Goal: Book appointment/travel/reservation

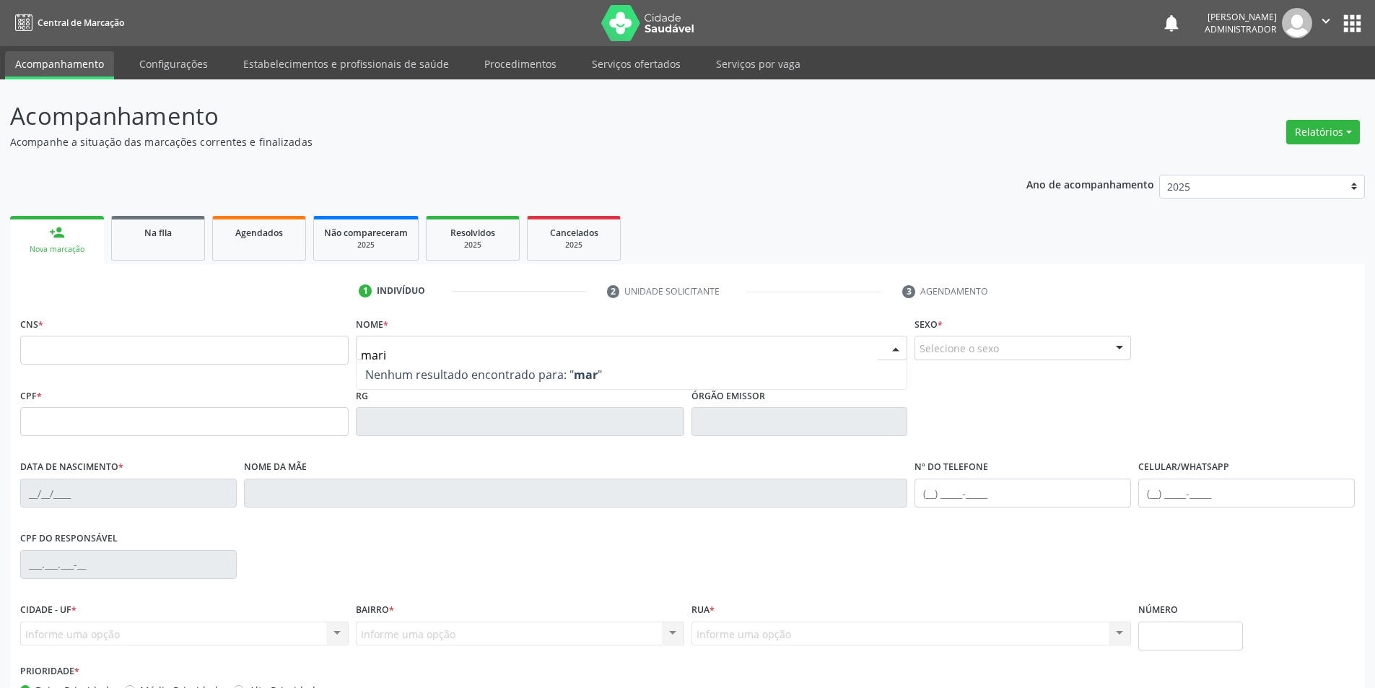
type input "maria"
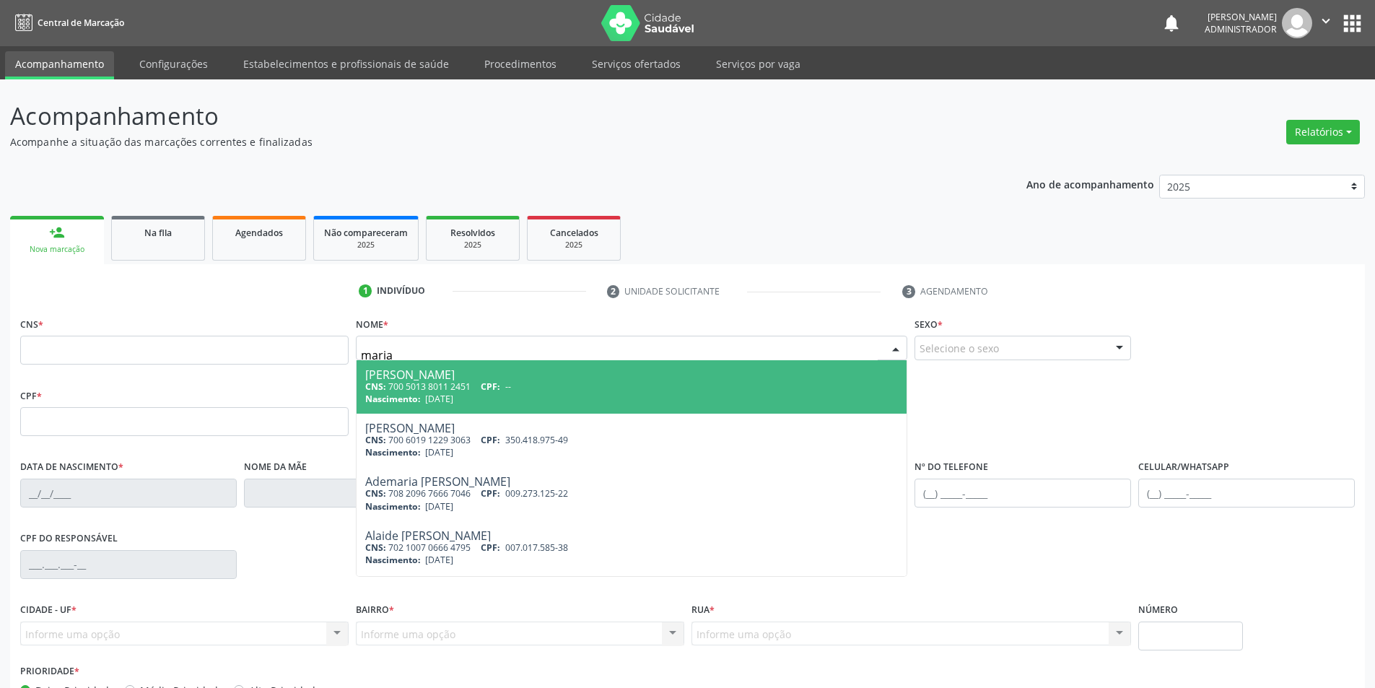
click at [487, 397] on div "Nascimento: [DATE]" at bounding box center [631, 399] width 533 height 12
type input "700 5013 8011 2451"
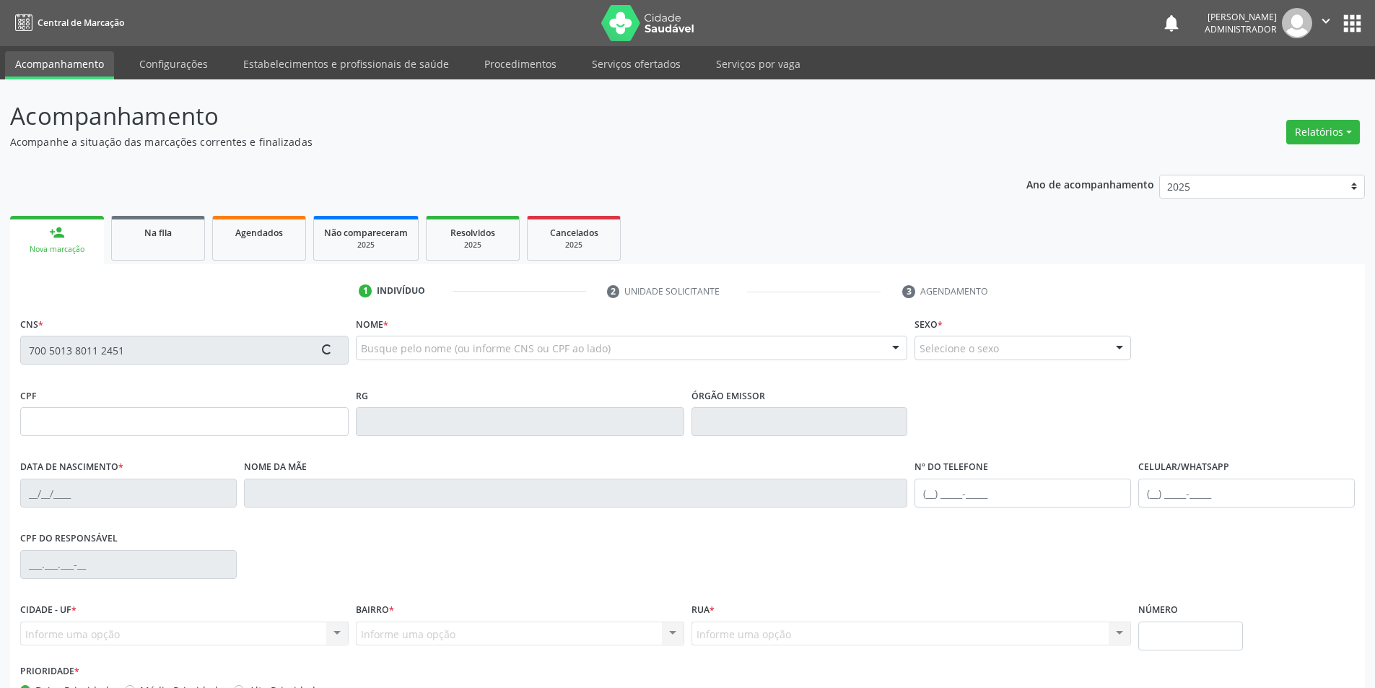
scroll to position [95, 0]
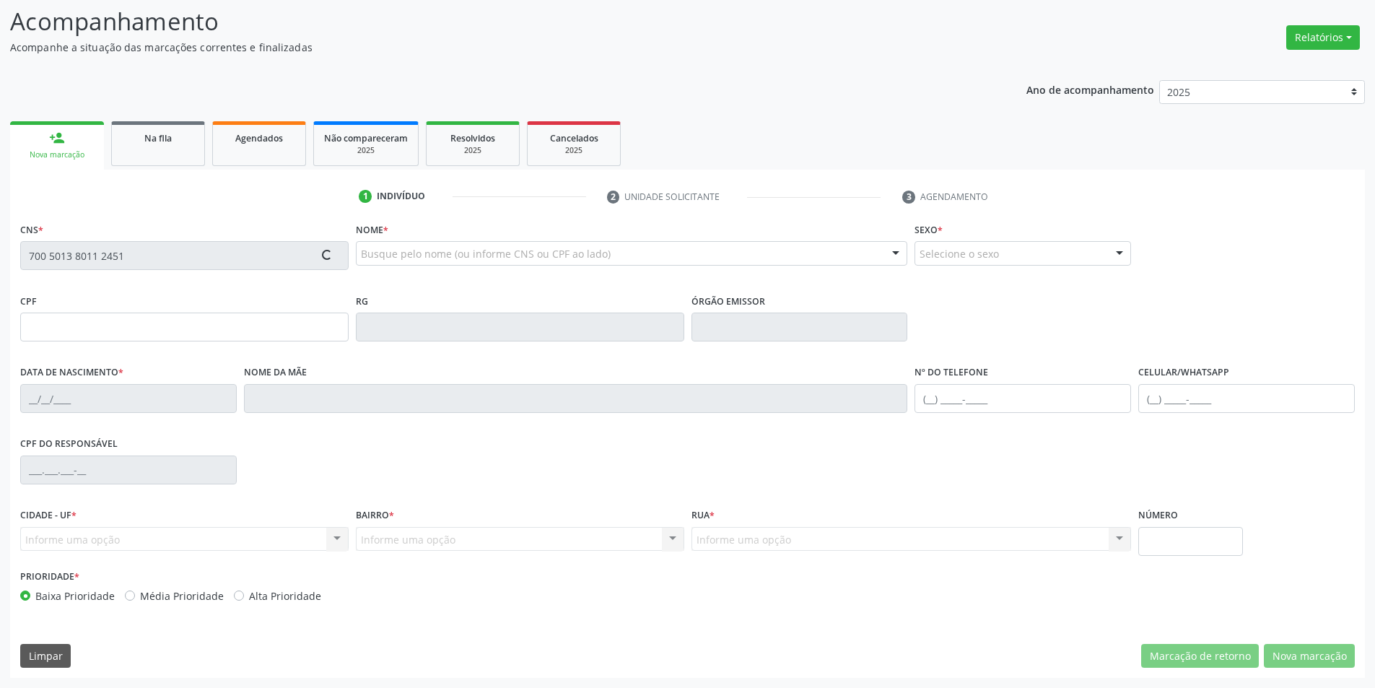
type input "[DATE]"
type input "Januária [PERSON_NAME]"
type input "[PHONE_NUMBER]"
type input "017.200.038-66"
type input "S/N"
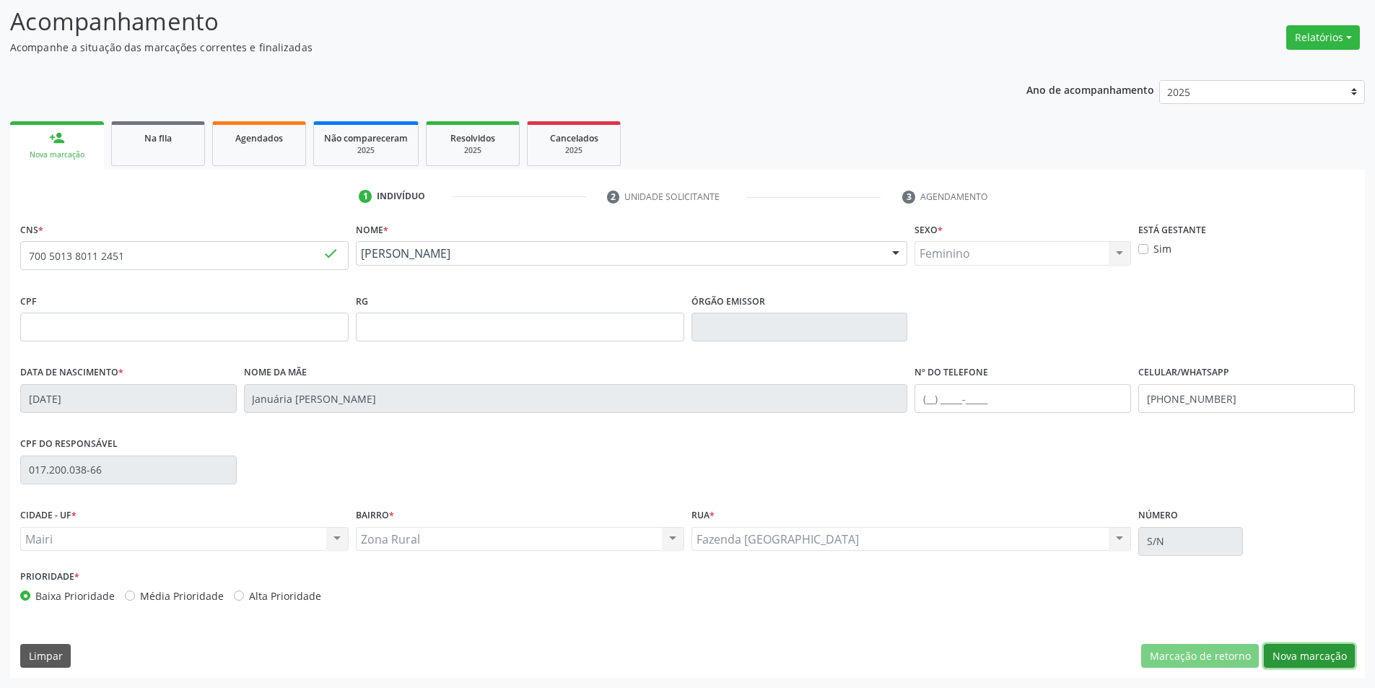
click at [1287, 652] on button "Nova marcação" at bounding box center [1309, 656] width 91 height 25
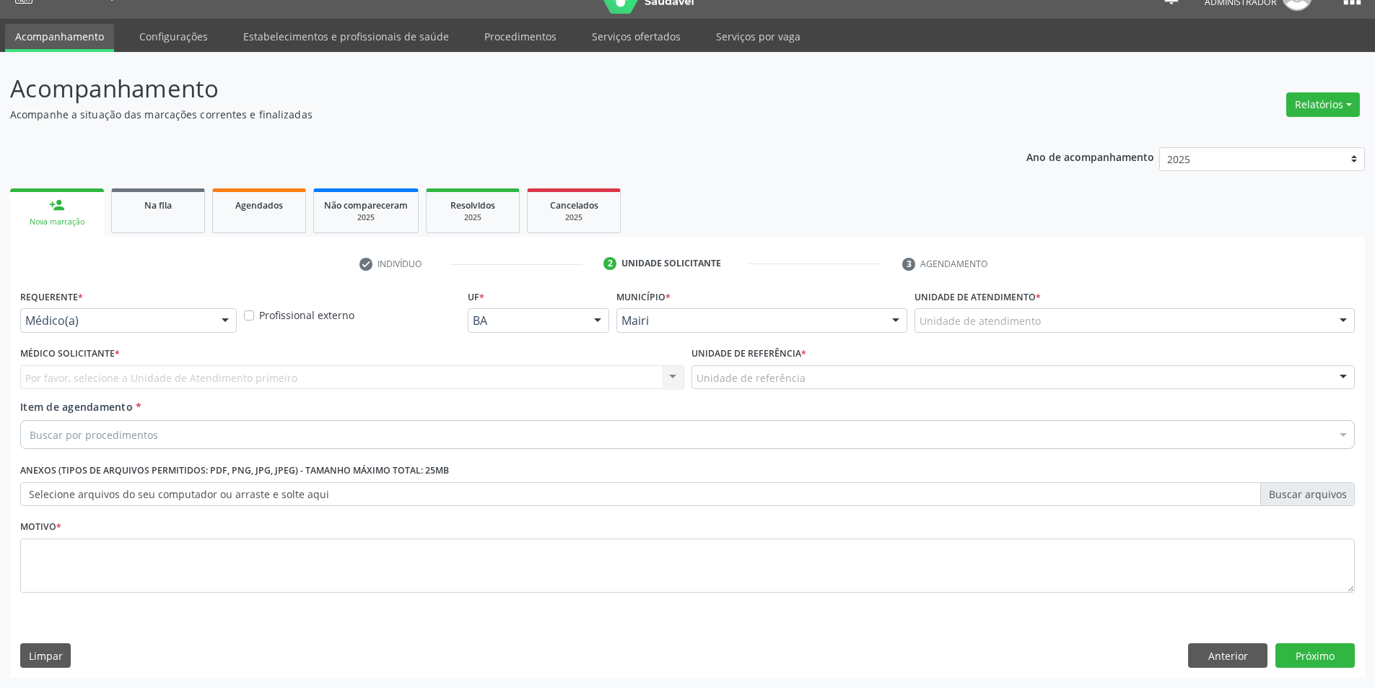
scroll to position [27, 0]
click at [1074, 319] on div "Unidade de atendimento" at bounding box center [1134, 320] width 440 height 25
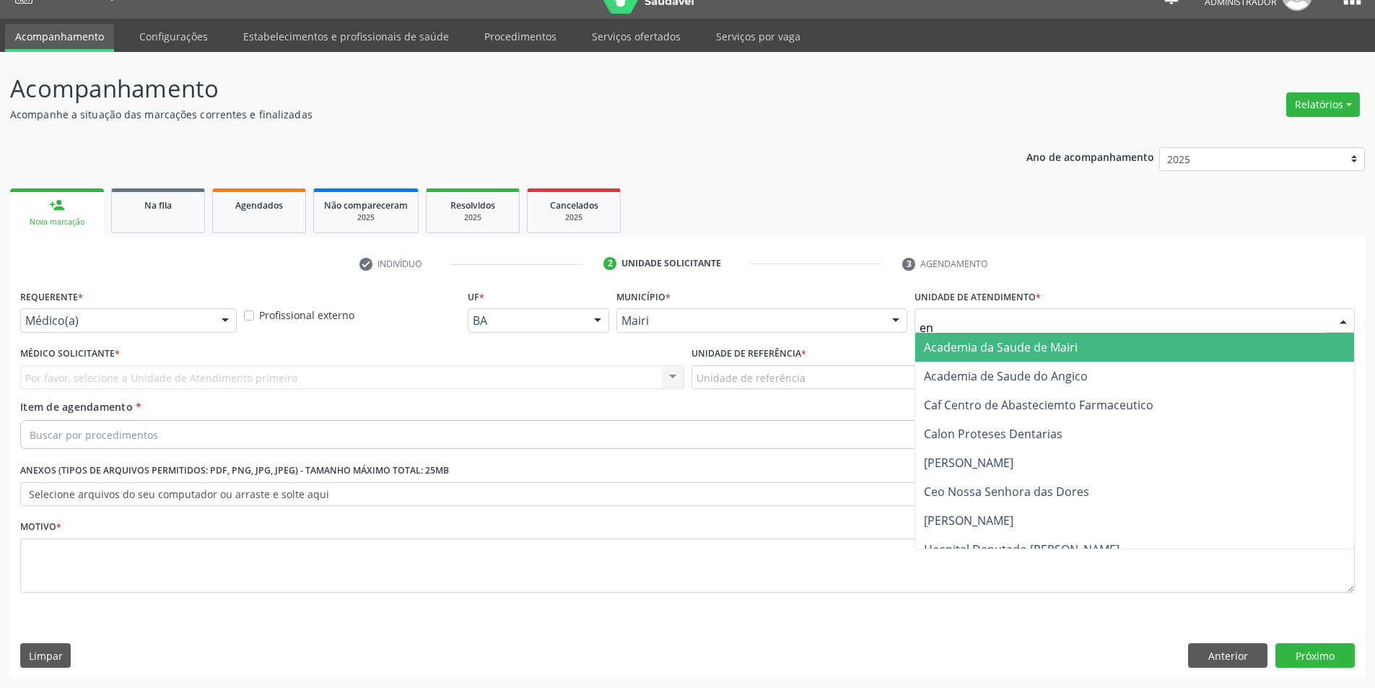
type input "ene"
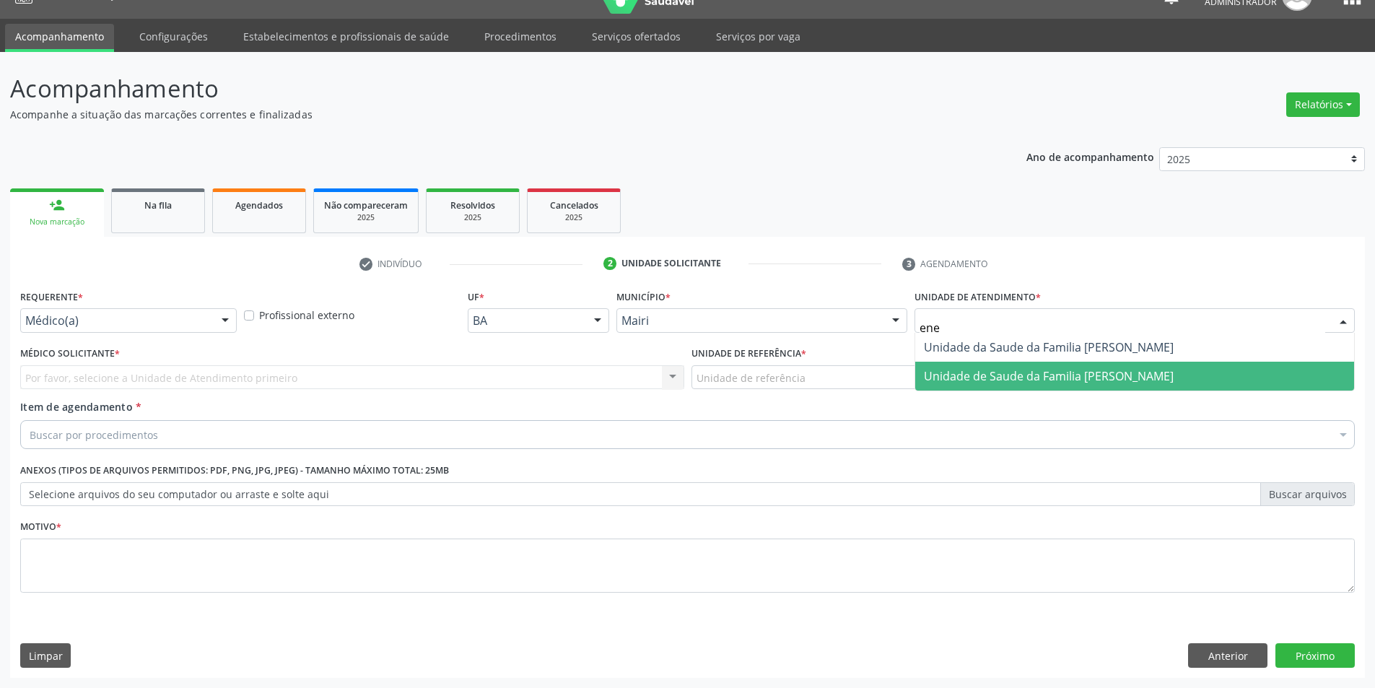
click at [1070, 373] on span "Unidade de Saude da Familia [PERSON_NAME]" at bounding box center [1049, 376] width 250 height 16
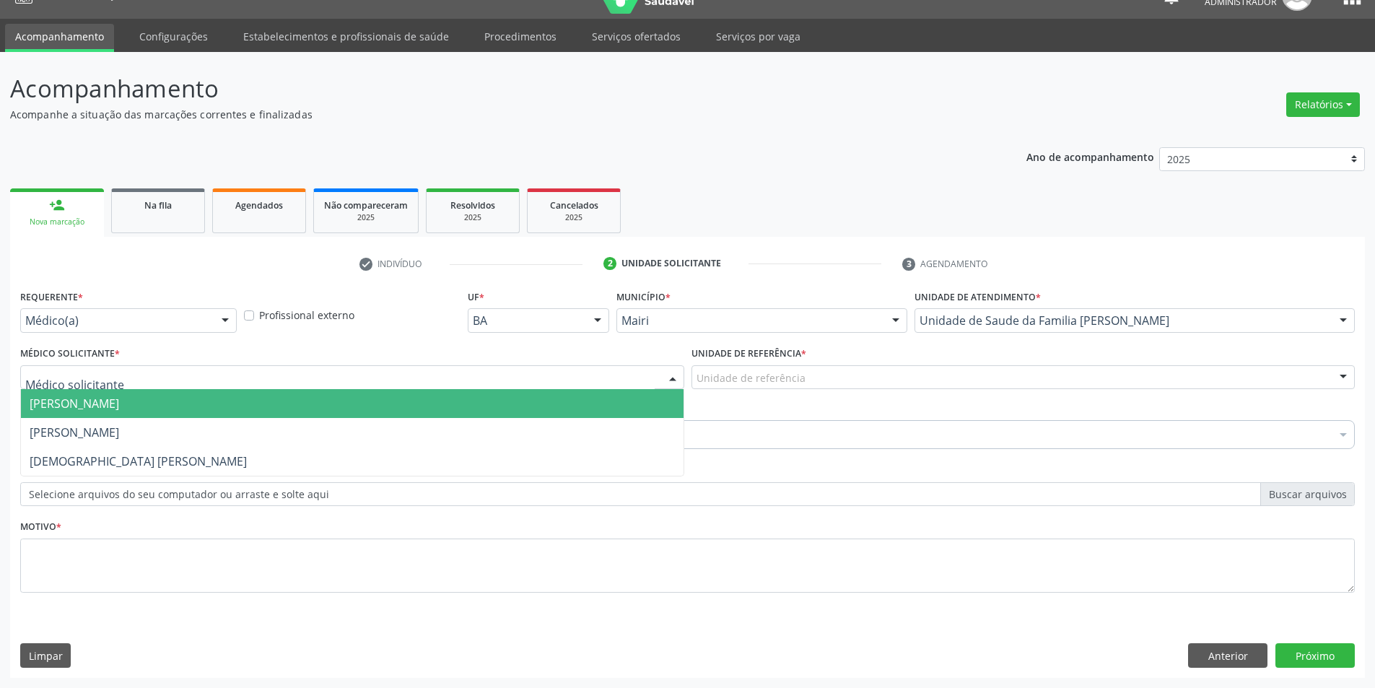
click at [350, 372] on div at bounding box center [352, 377] width 664 height 25
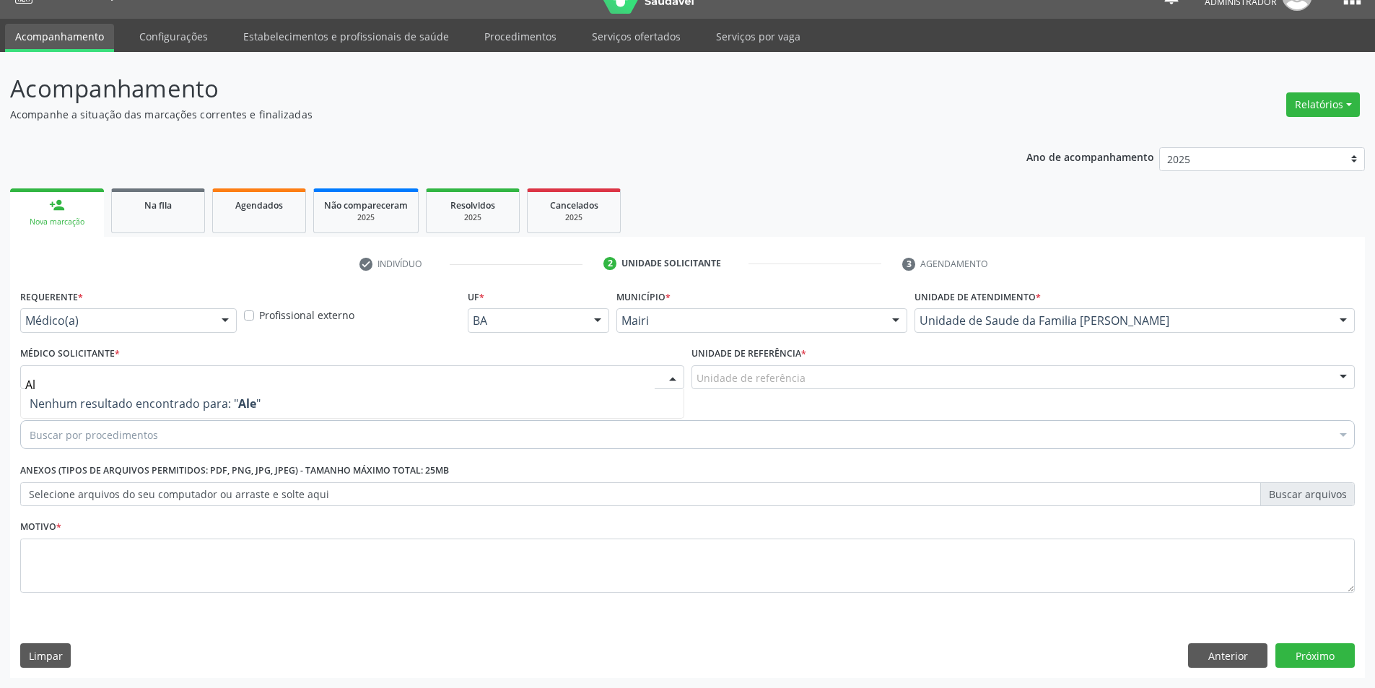
type input "A"
click at [1076, 224] on ul "person_add Nova marcação Na fila Agendados Não compareceram 2025 Resolvidos 202…" at bounding box center [687, 211] width 1355 height 52
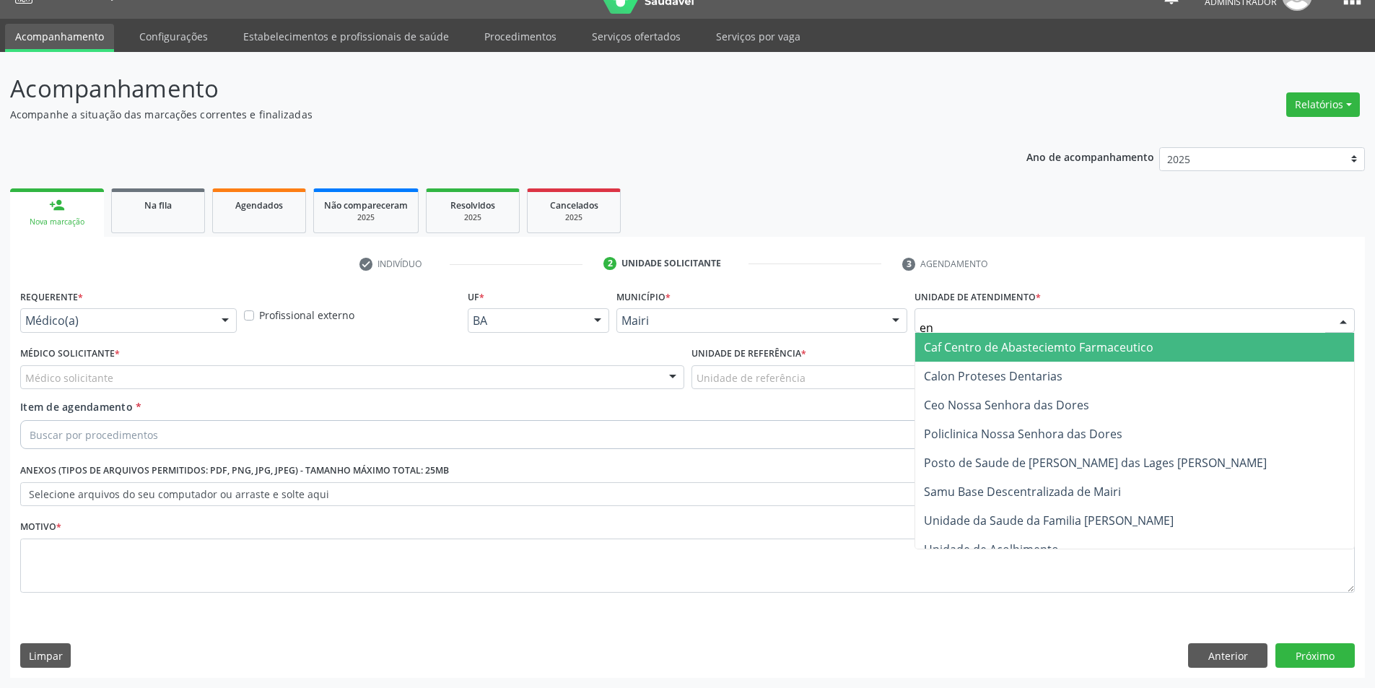
type input "ene"
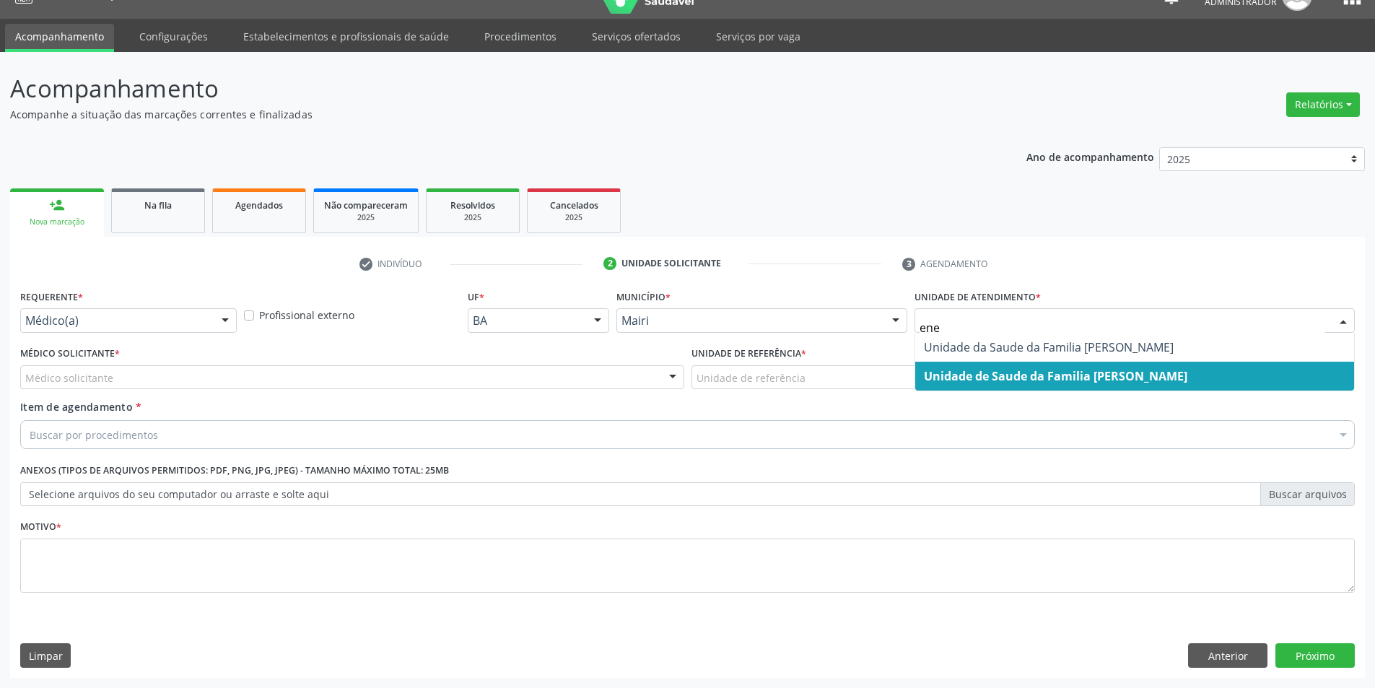
click at [1085, 380] on span "Unidade de Saude da Familia [PERSON_NAME]" at bounding box center [1055, 376] width 263 height 16
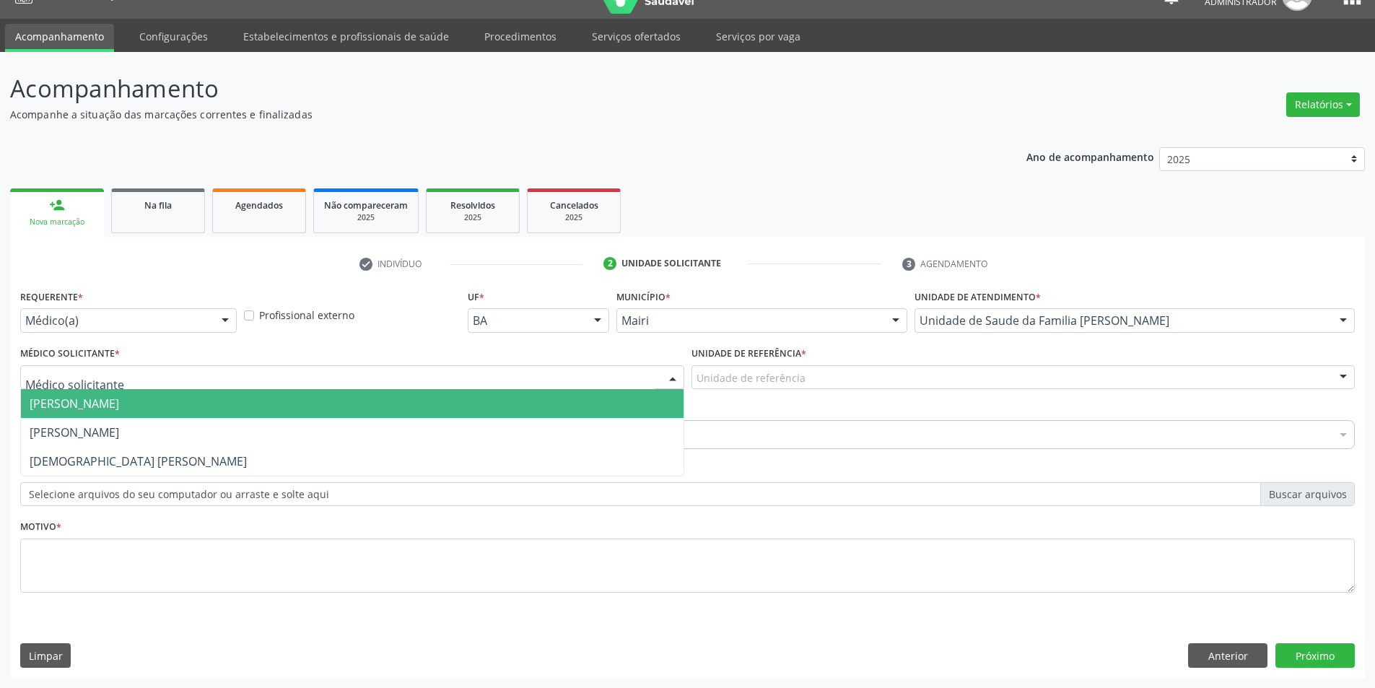
click at [341, 376] on div at bounding box center [352, 377] width 664 height 25
click at [371, 341] on div "Profissional externo" at bounding box center [352, 314] width 224 height 56
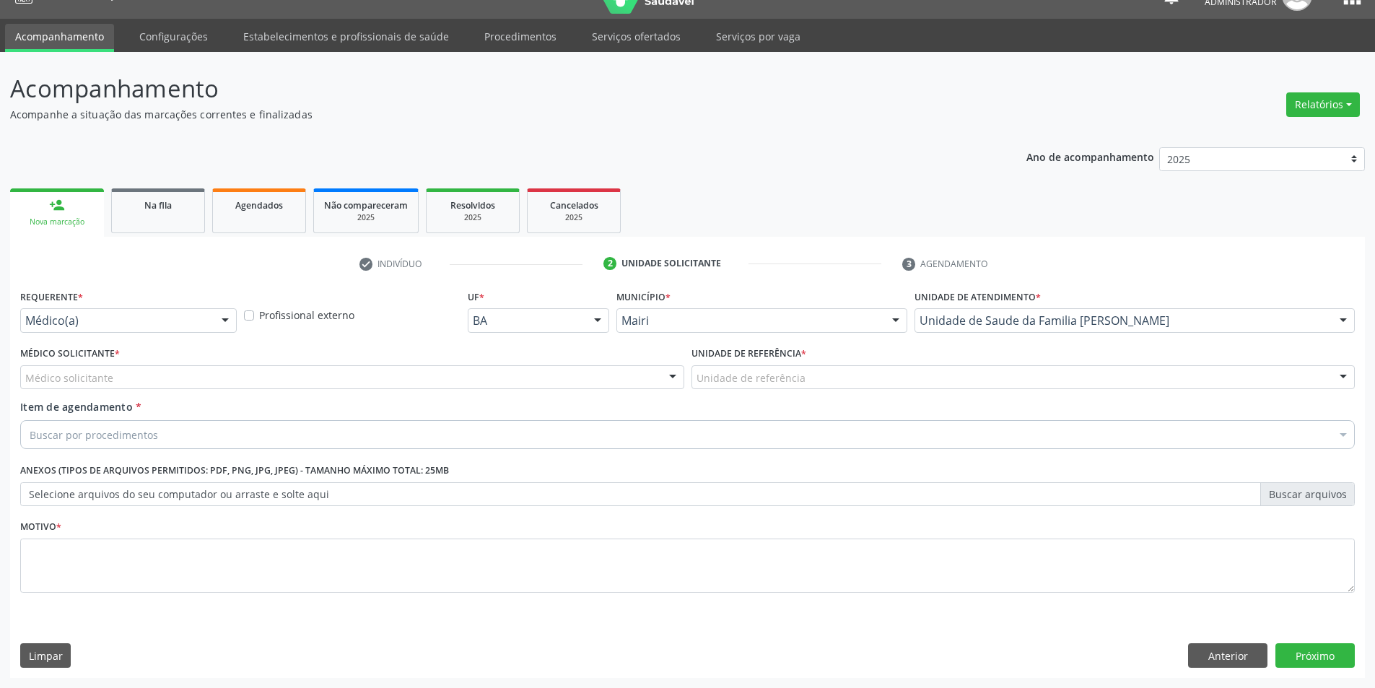
click at [371, 341] on div "Profissional externo" at bounding box center [352, 314] width 224 height 56
